Goal: Obtain resource: Download file/media

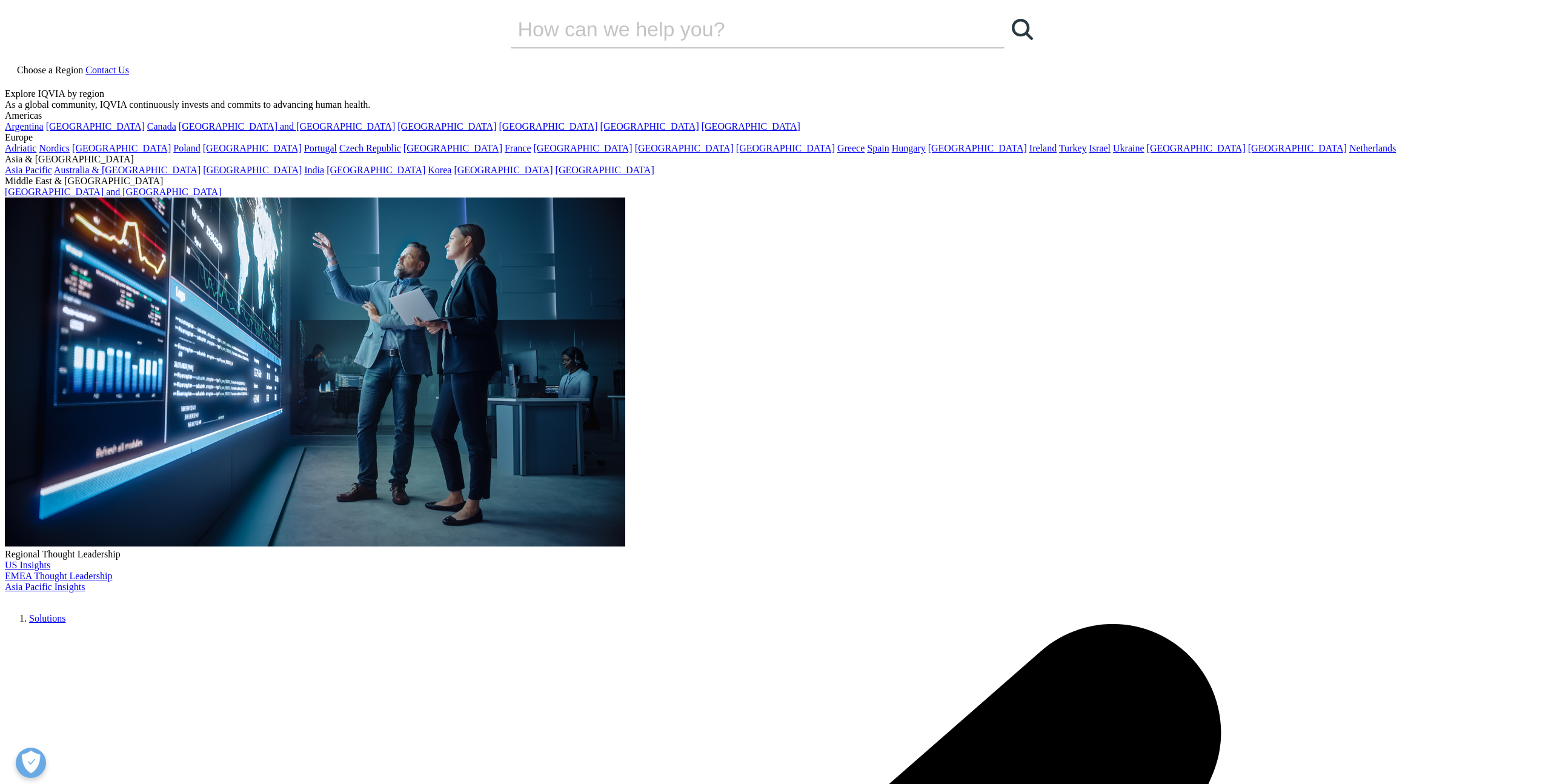
scroll to position [357, 715]
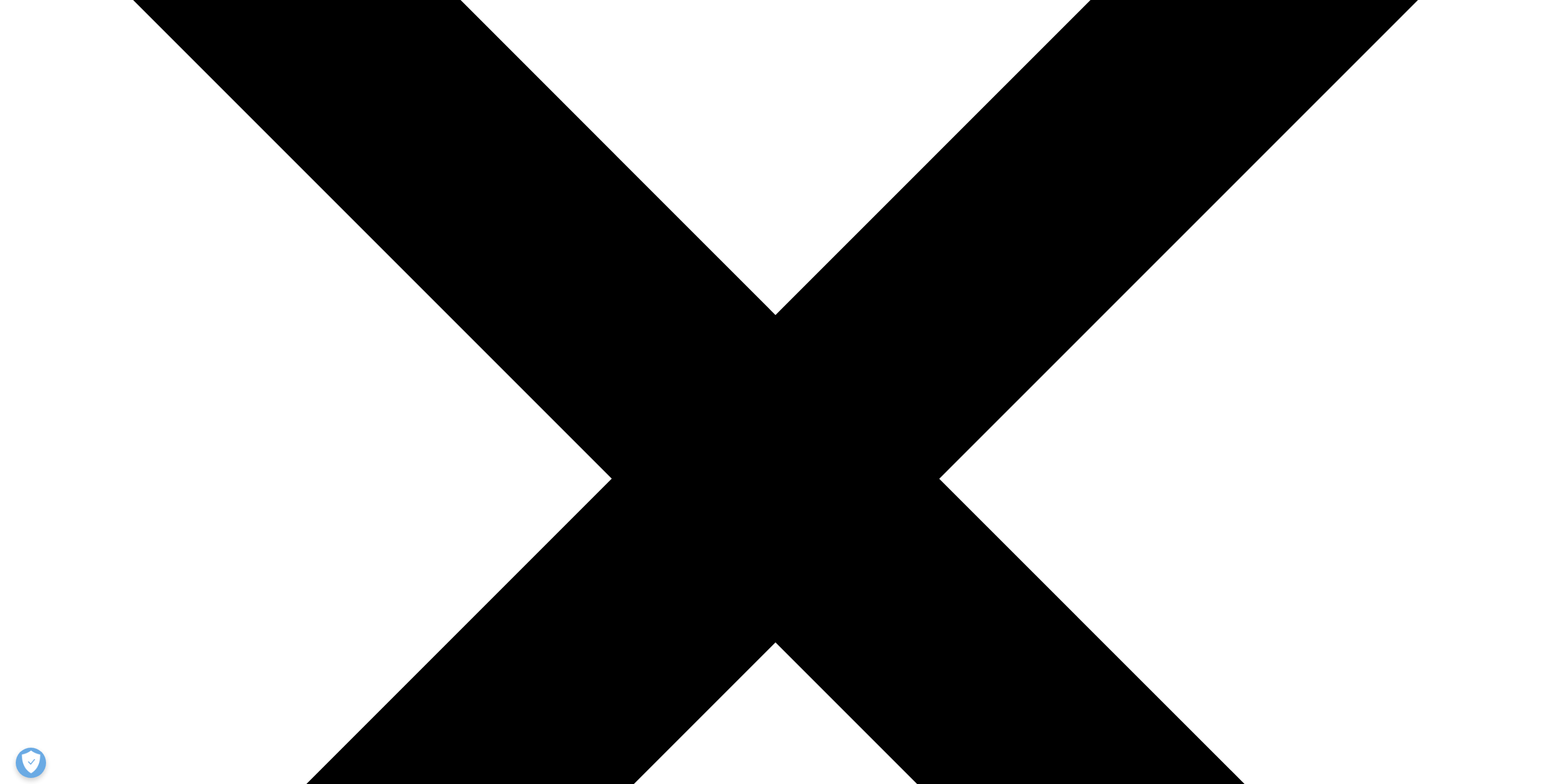
scroll to position [320, 0]
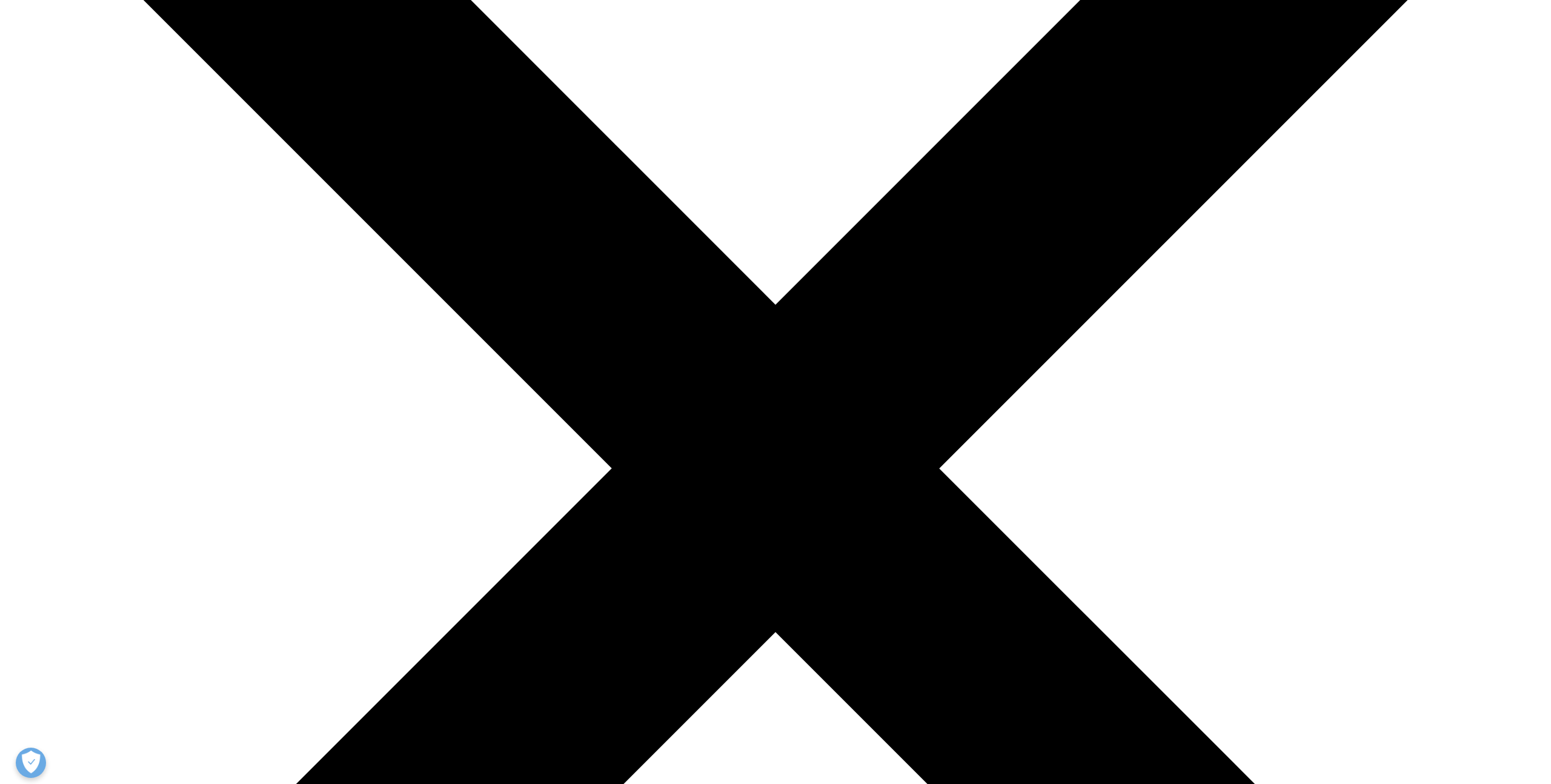
type input "Chris"
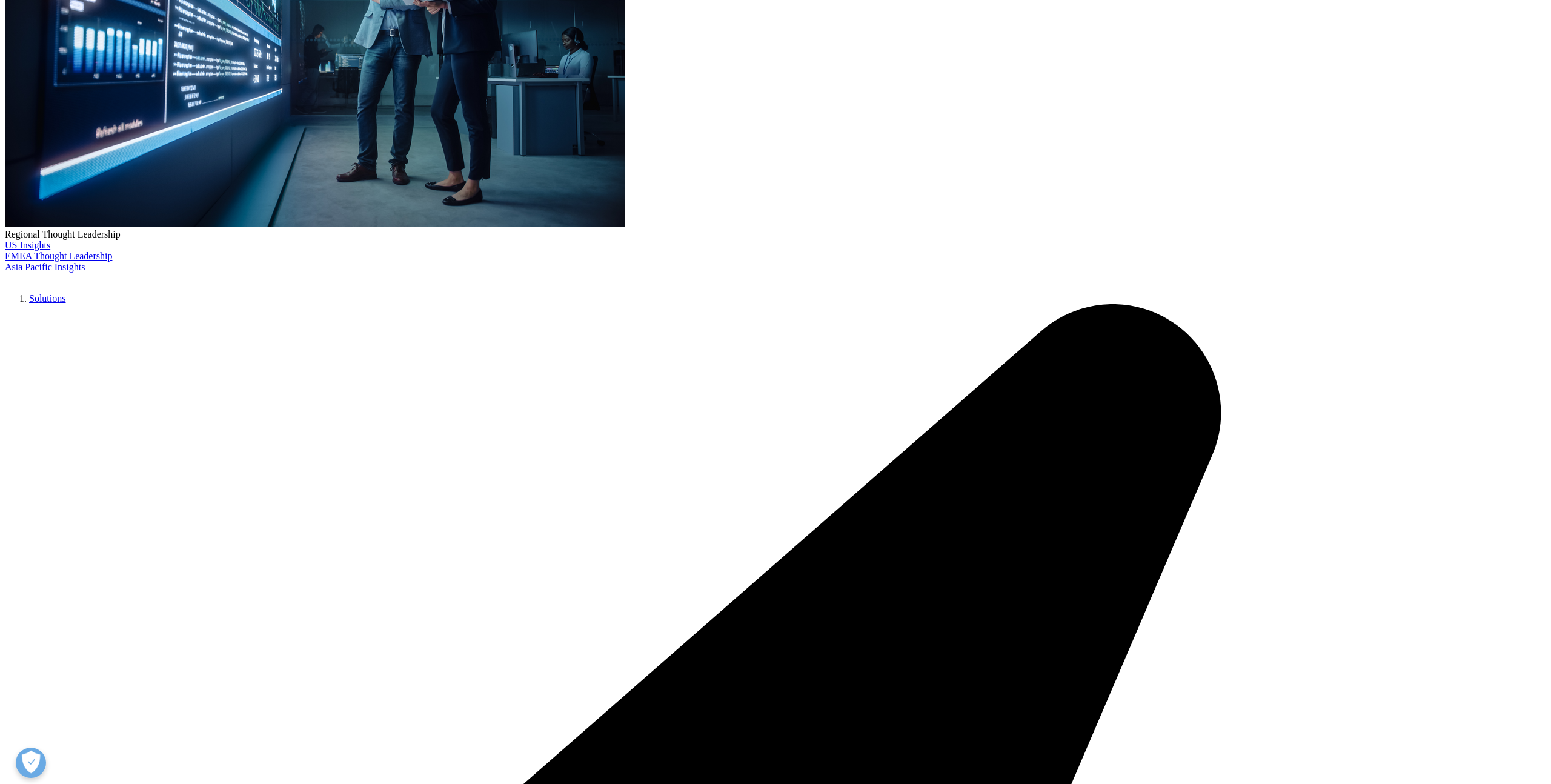
type input "Franzese"
type input "cjfranzese3@gmail.com"
select select "[GEOGRAPHIC_DATA]"
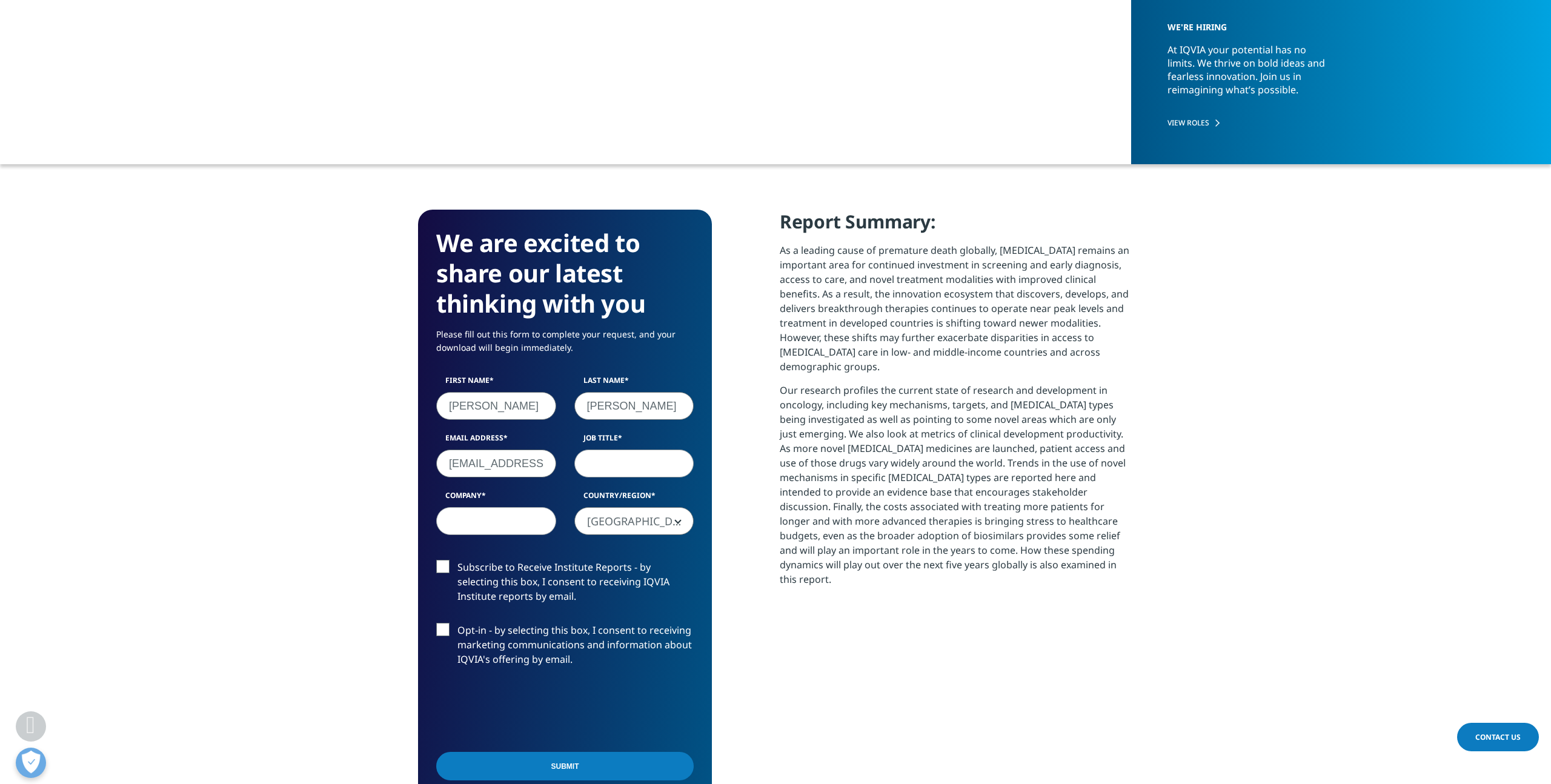
click at [489, 463] on input "cjfranzese3@gmail.com" at bounding box center [496, 463] width 120 height 28
click at [489, 463] on input "cjfranzese3@gmail.com" at bounding box center [496, 463] width 120 height 28
type input "chris@matchstickllc.com"
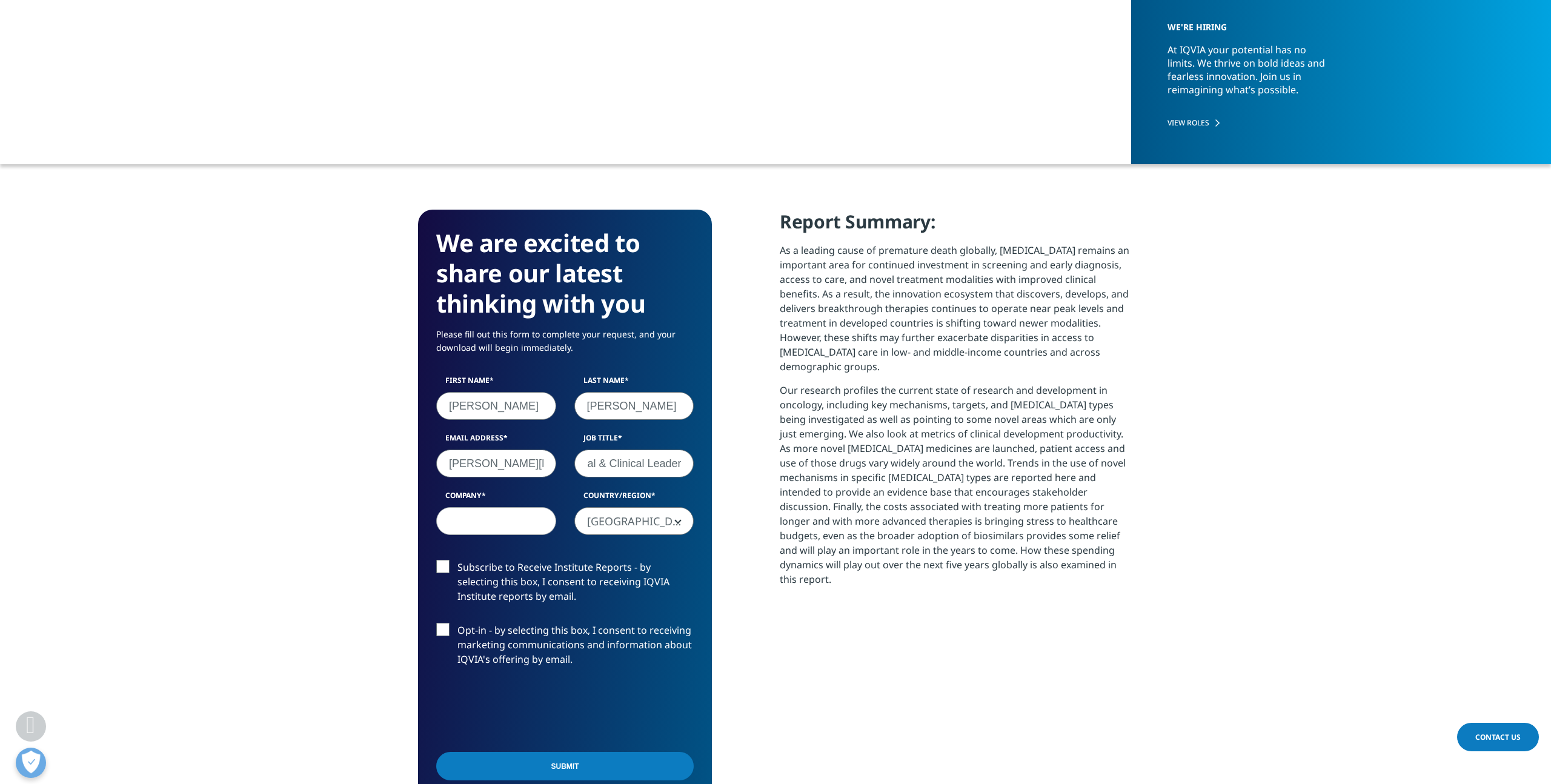
scroll to position [0, 32]
type input "Principal & Clinical Leader"
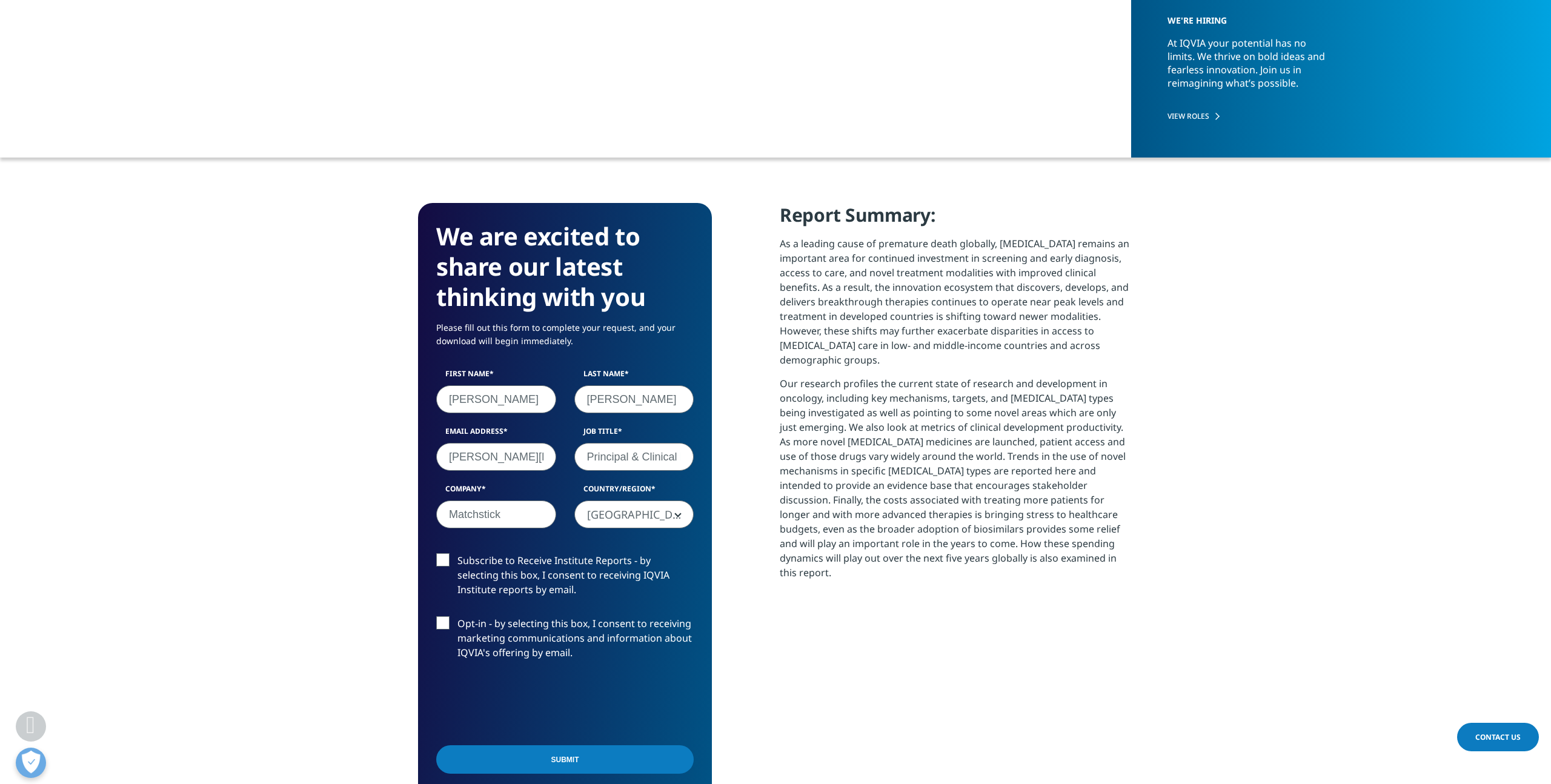
type input "Matchstick"
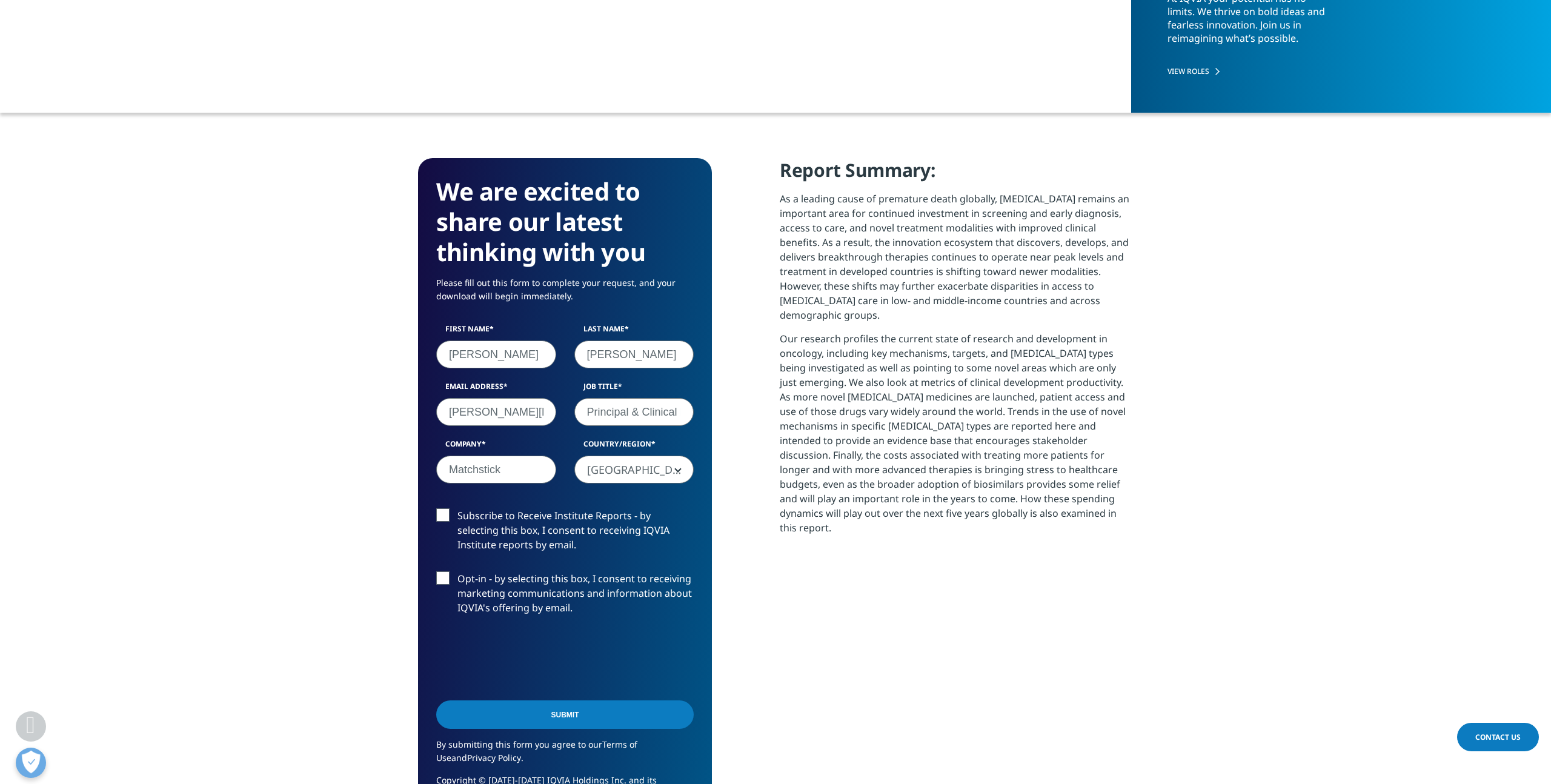
scroll to position [374, 0]
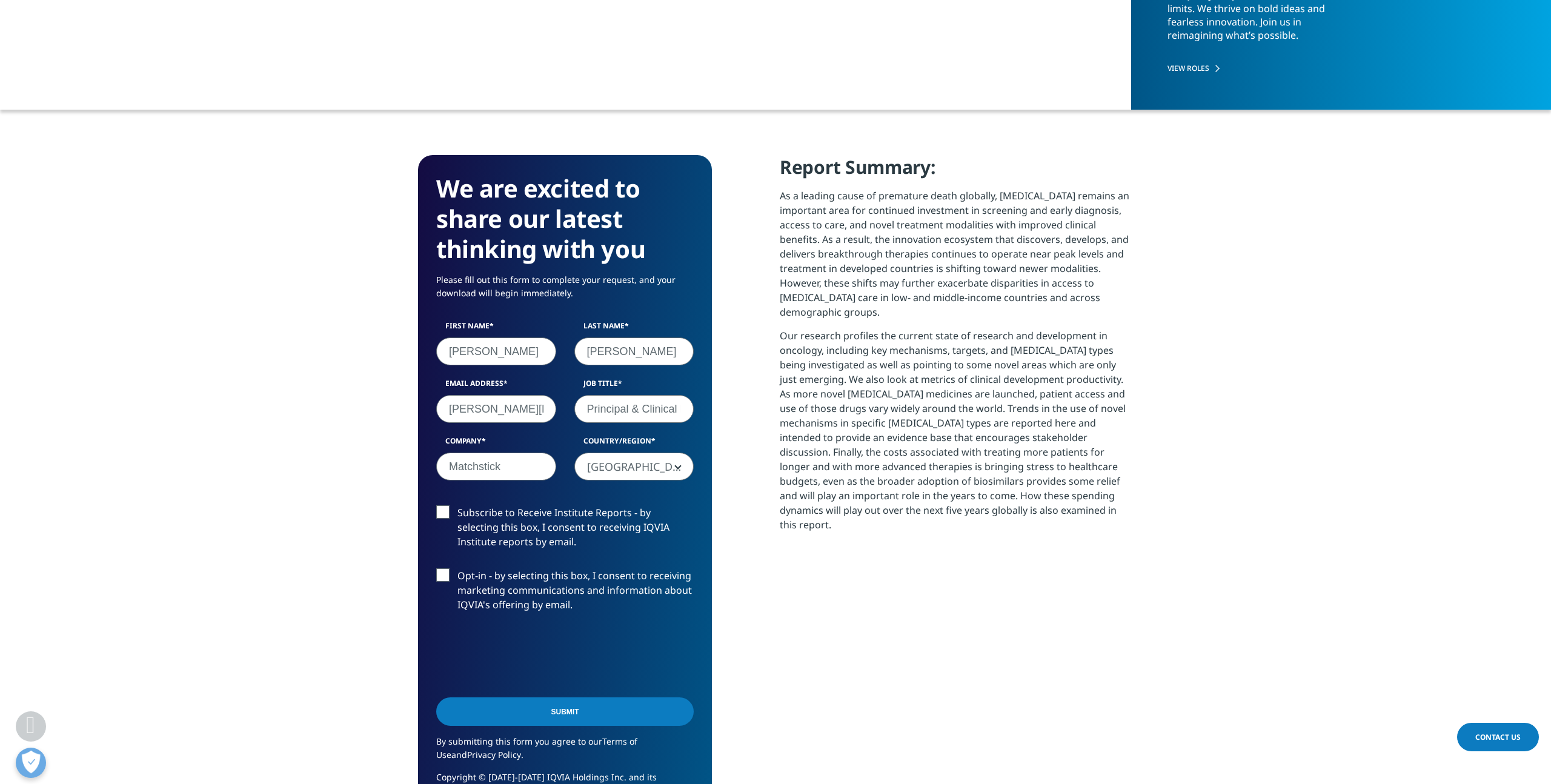
click at [522, 711] on input "Submit" at bounding box center [566, 711] width 258 height 29
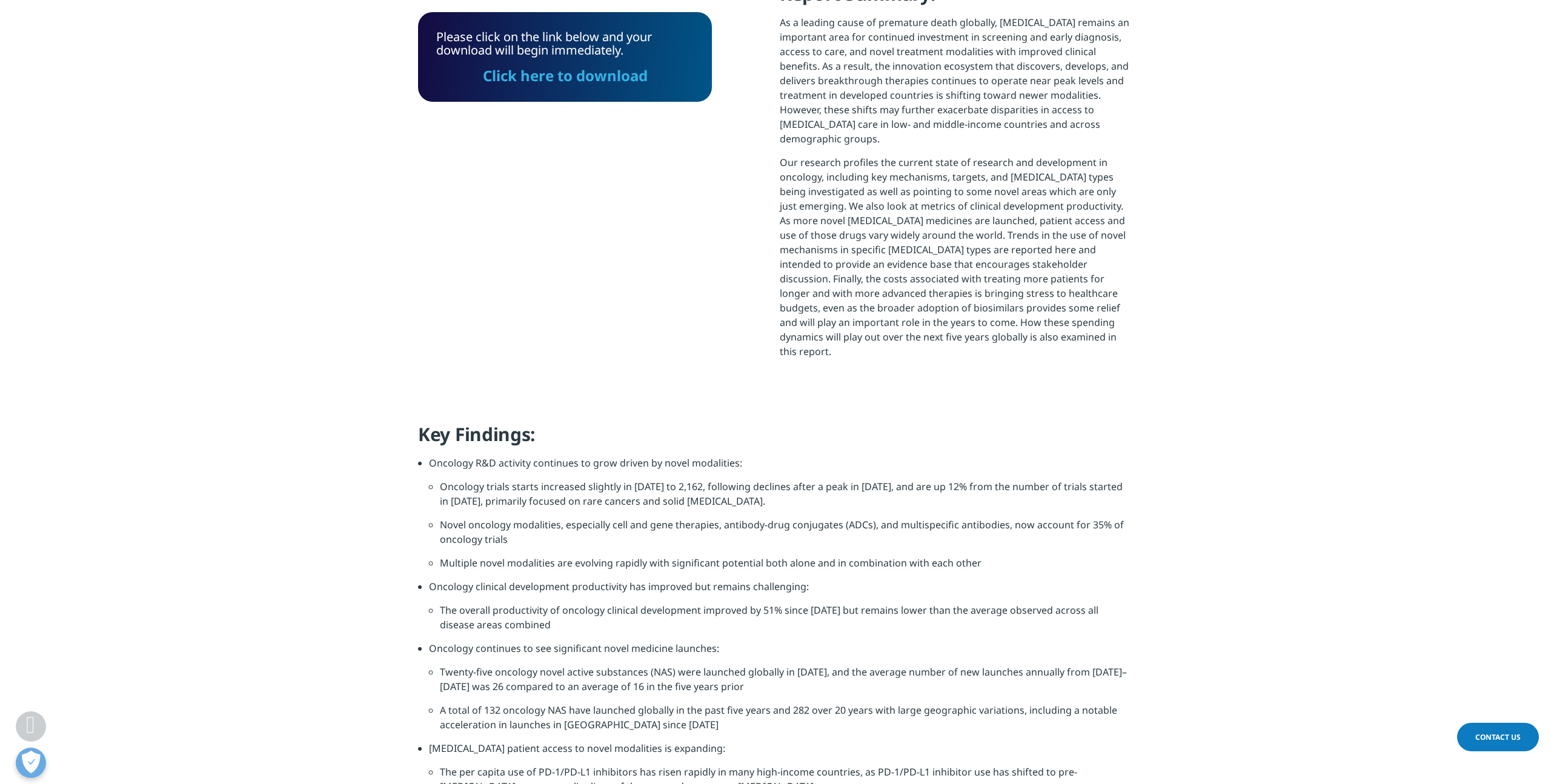
scroll to position [6, 6]
click at [584, 78] on link "Click here to download" at bounding box center [566, 76] width 165 height 20
